Goal: Use online tool/utility

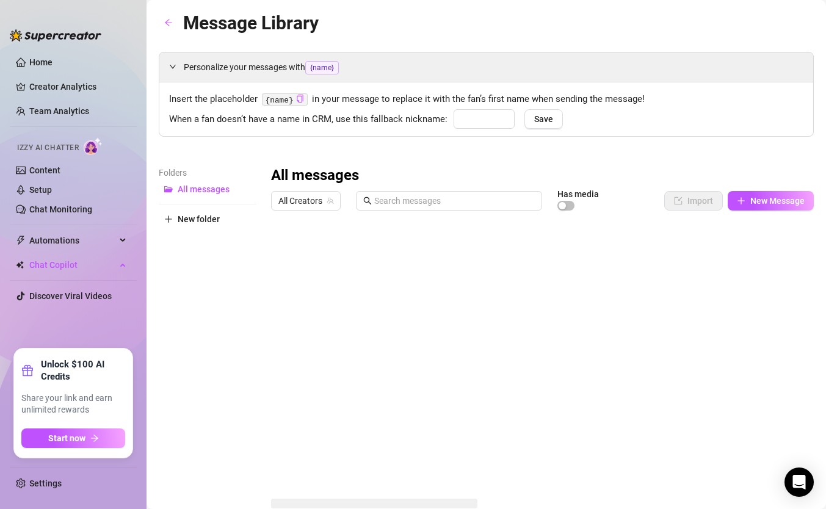
type input "babe"
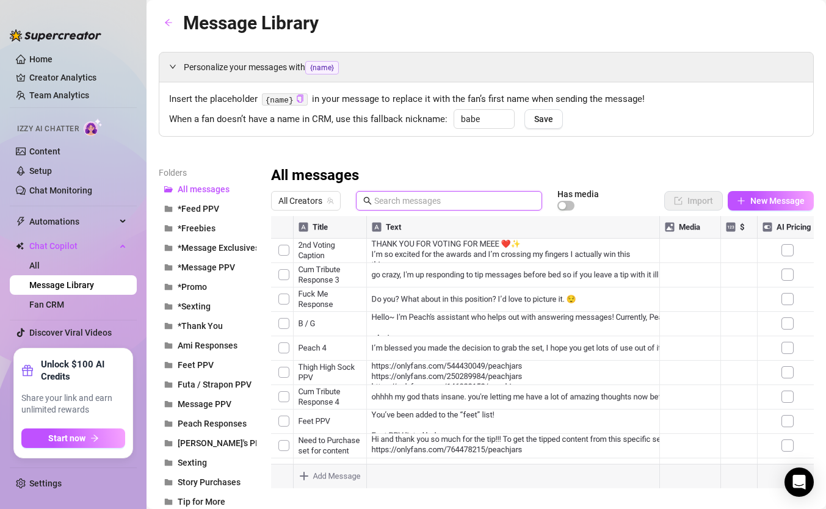
click at [396, 197] on input "text" at bounding box center [454, 200] width 161 height 13
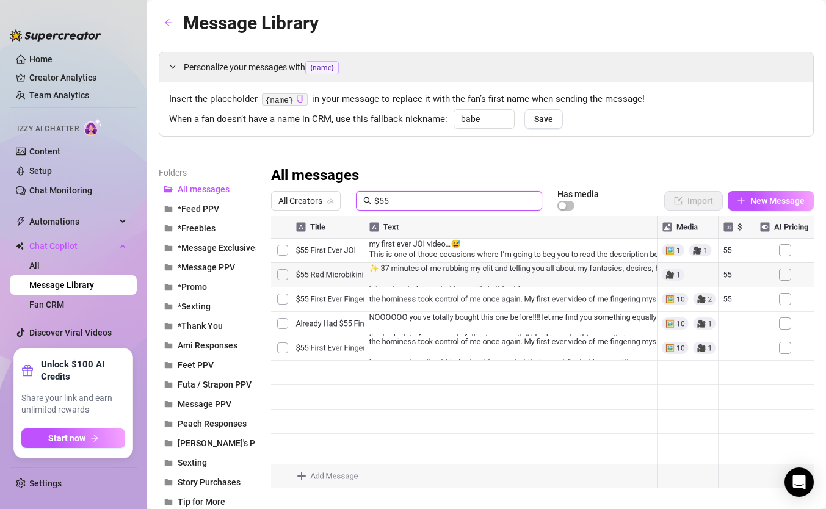
click at [429, 205] on input "$55" at bounding box center [454, 200] width 161 height 13
click at [417, 203] on input "pleasers" at bounding box center [454, 200] width 161 height 13
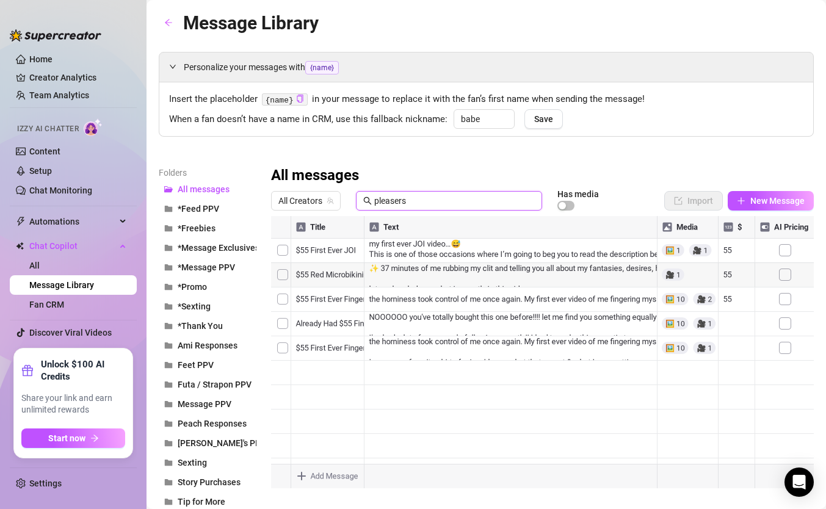
click at [417, 203] on input "pleasers" at bounding box center [454, 200] width 161 height 13
click at [339, 422] on div at bounding box center [542, 352] width 543 height 272
type input "$4"
click at [389, 415] on div at bounding box center [542, 352] width 543 height 272
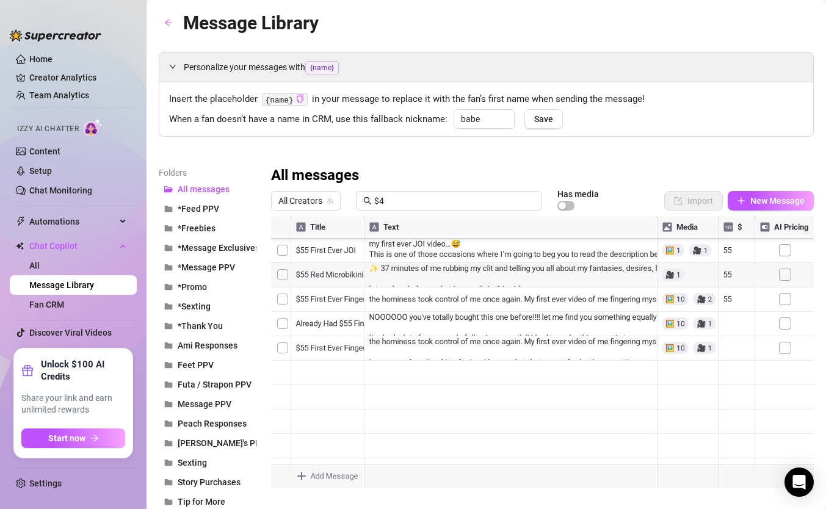
click at [389, 415] on div at bounding box center [542, 352] width 543 height 272
